Goal: Transaction & Acquisition: Purchase product/service

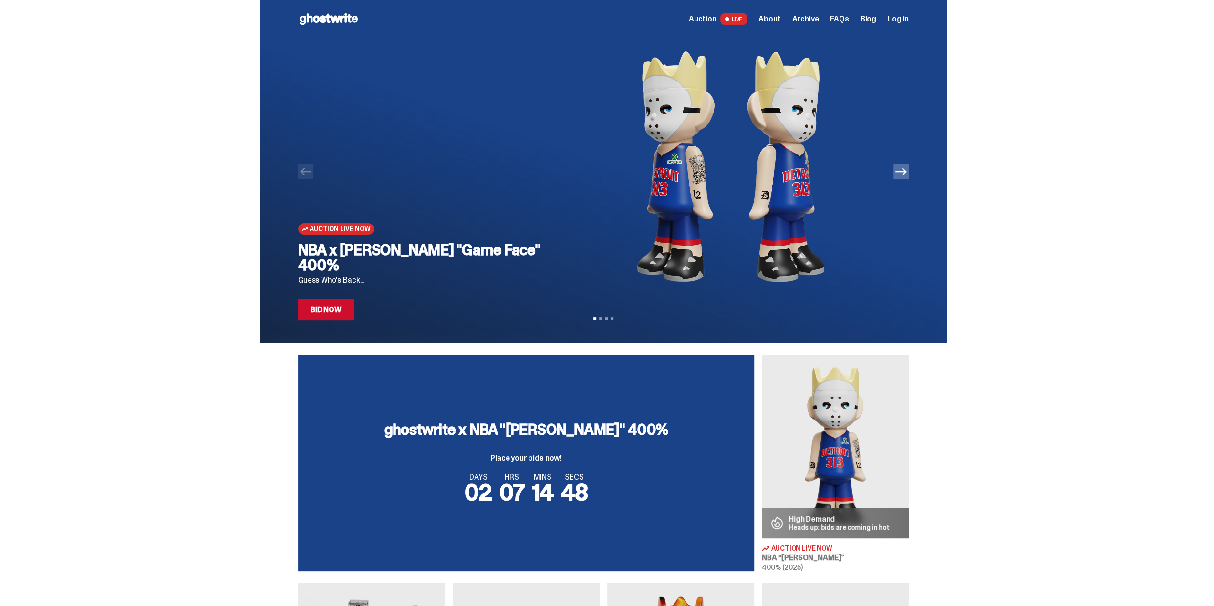
click at [442, 272] on h2 "NBA x Eminem "Game Face" 400%" at bounding box center [425, 257] width 254 height 31
click at [338, 315] on link "Bid Now" at bounding box center [326, 310] width 56 height 21
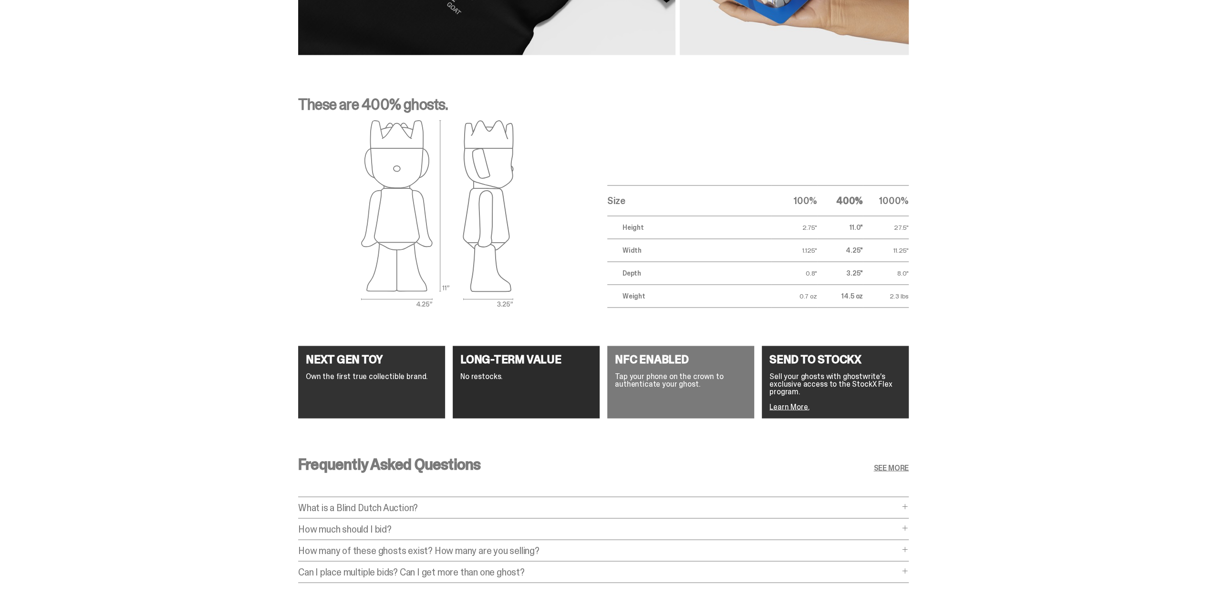
scroll to position [1610, 0]
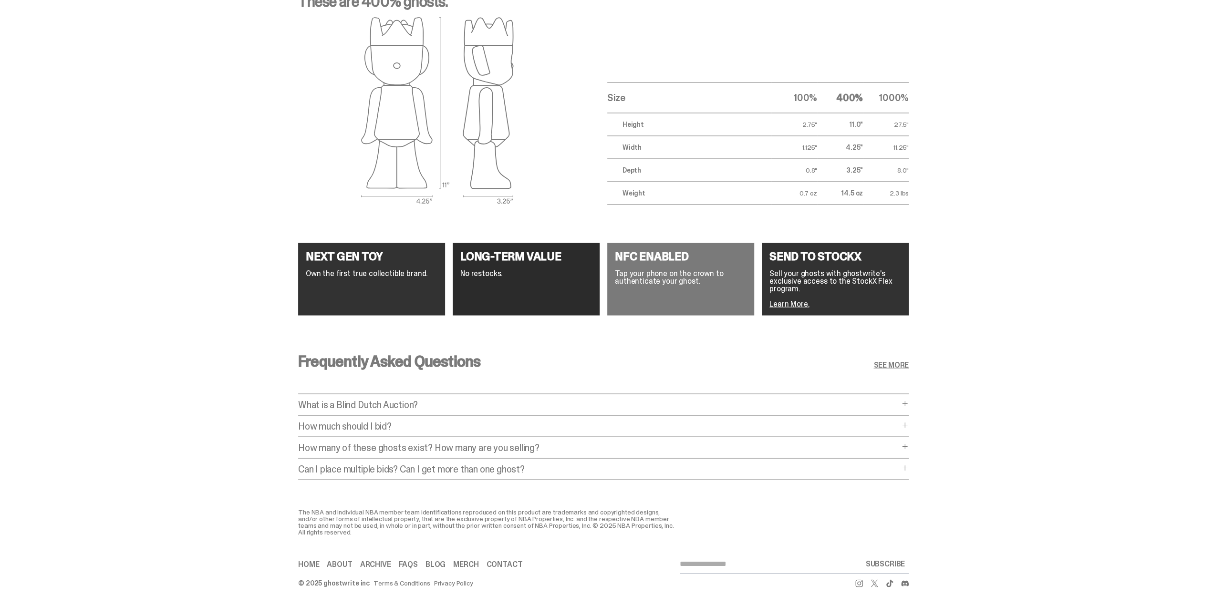
click at [388, 400] on p "What is a Blind Dutch Auction?" at bounding box center [598, 405] width 601 height 10
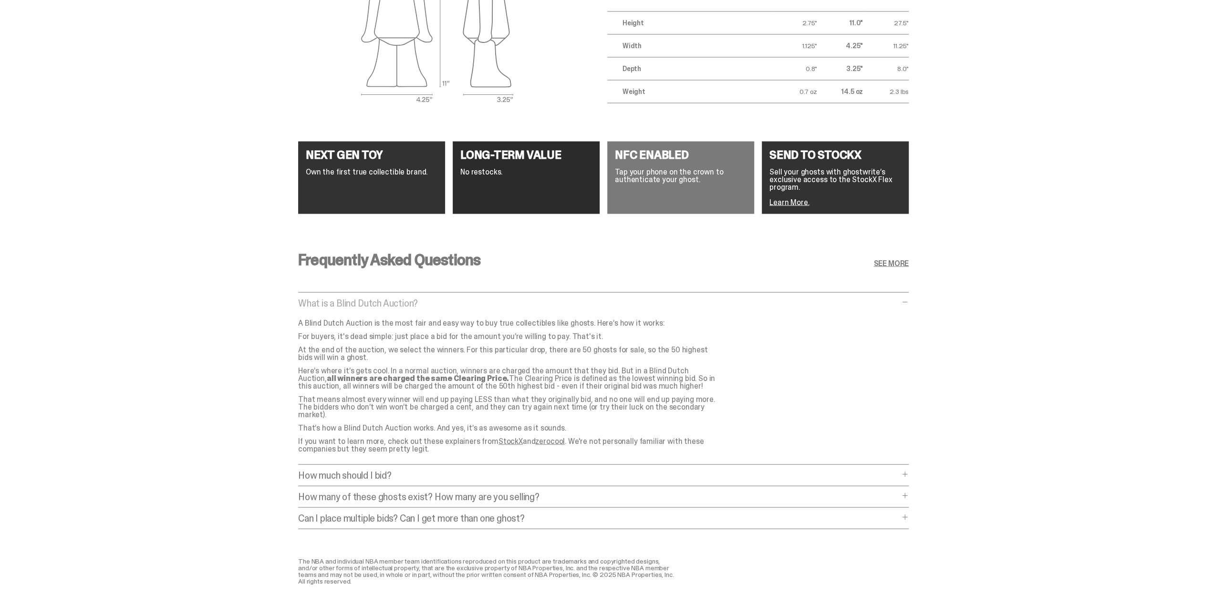
scroll to position [1754, 0]
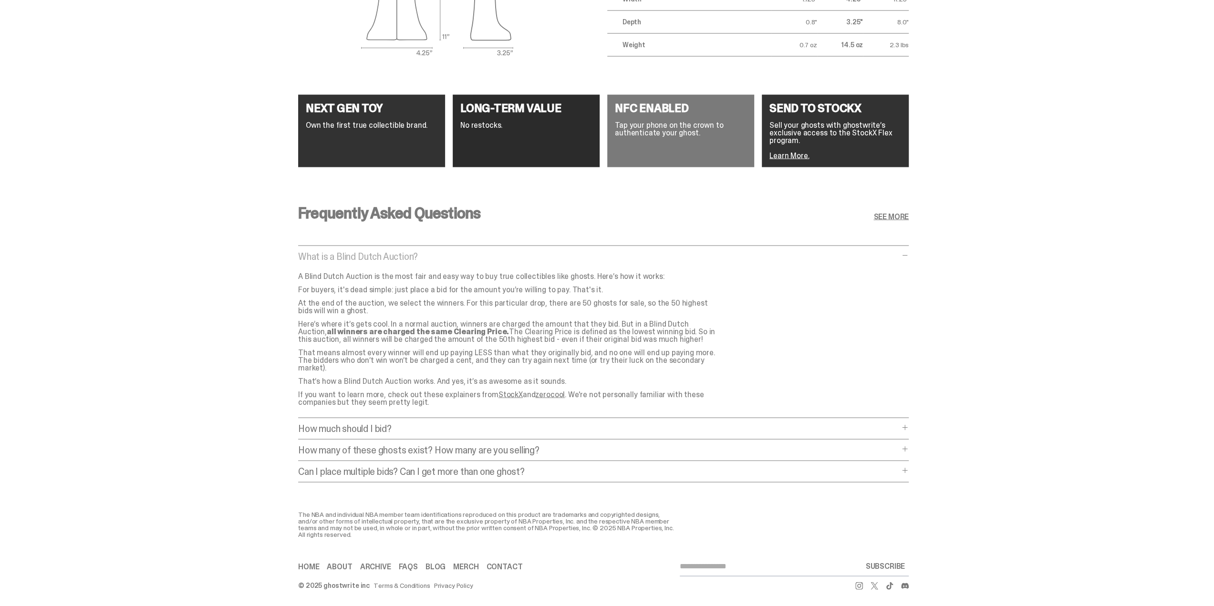
click at [353, 424] on p "How much should I bid?" at bounding box center [598, 429] width 601 height 10
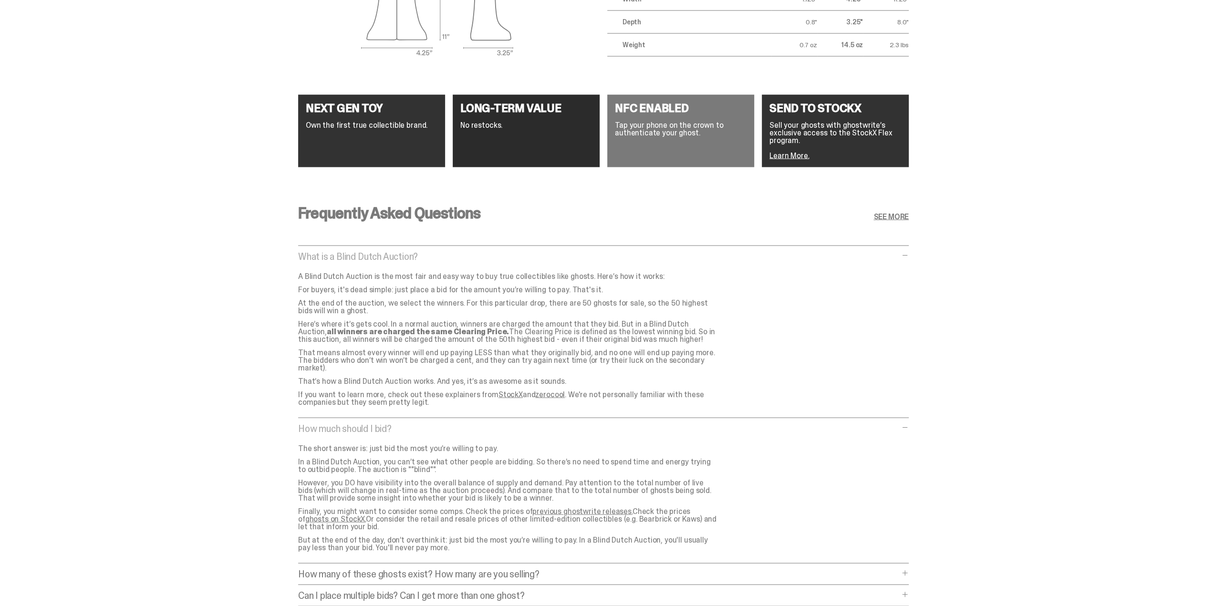
click at [555, 506] on link "previous ghostwrite releases." at bounding box center [582, 511] width 100 height 10
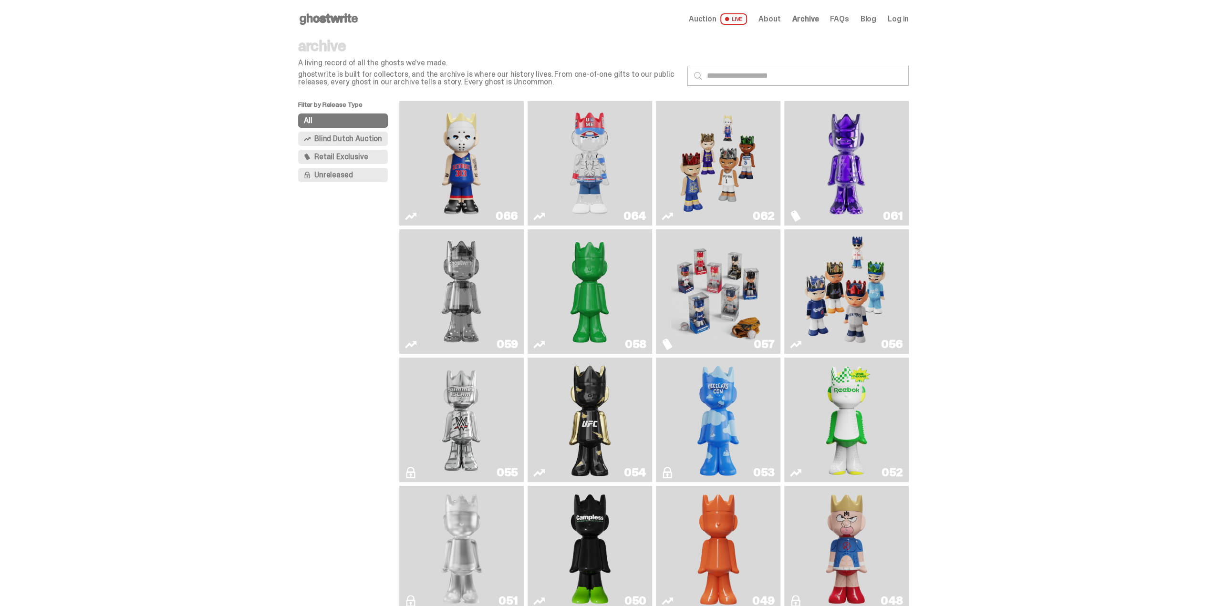
click at [587, 201] on img "You Can't See Me" at bounding box center [589, 163] width 93 height 117
